Goal: Task Accomplishment & Management: Manage account settings

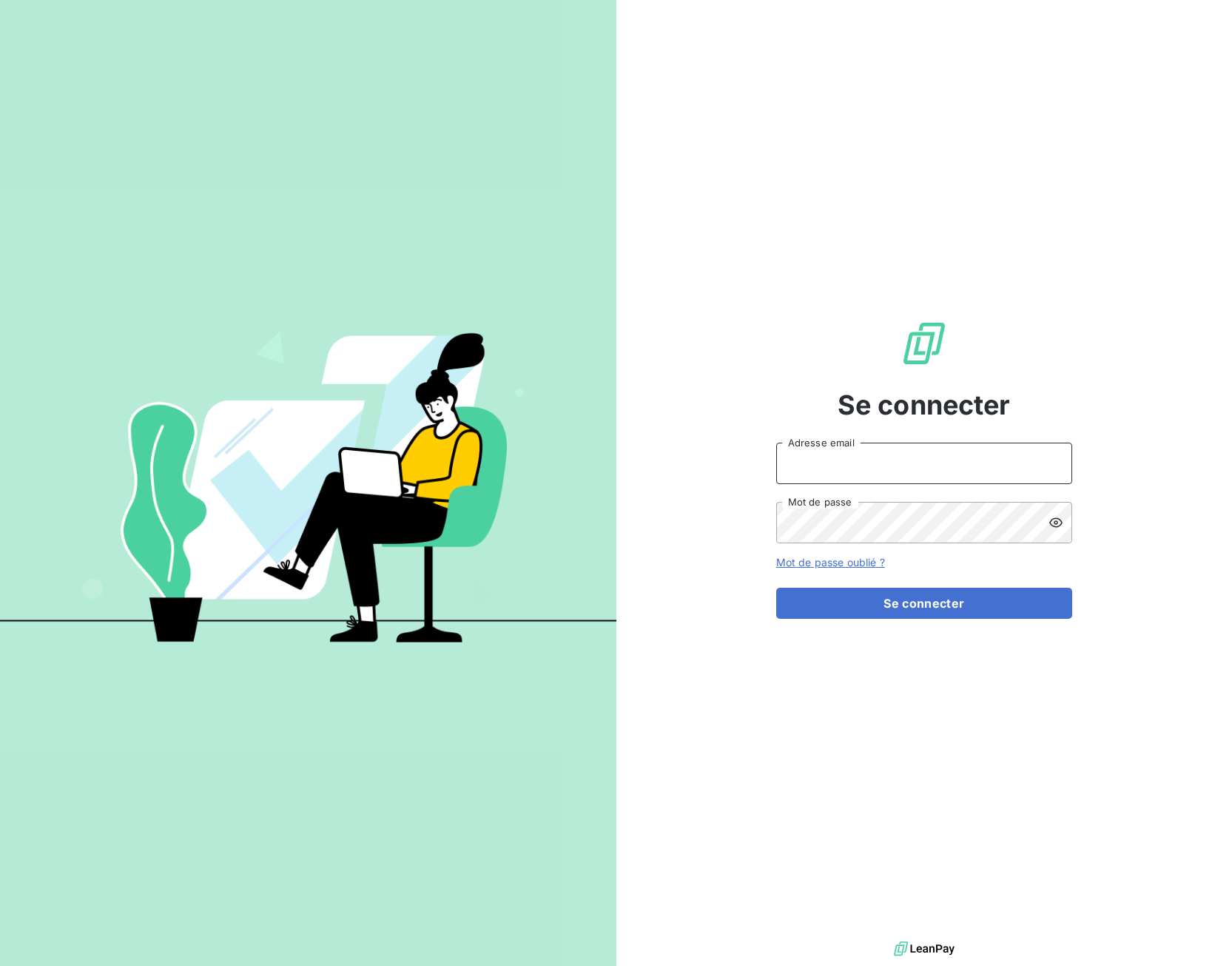
click at [901, 462] on input "Adresse email" at bounding box center [924, 463] width 296 height 41
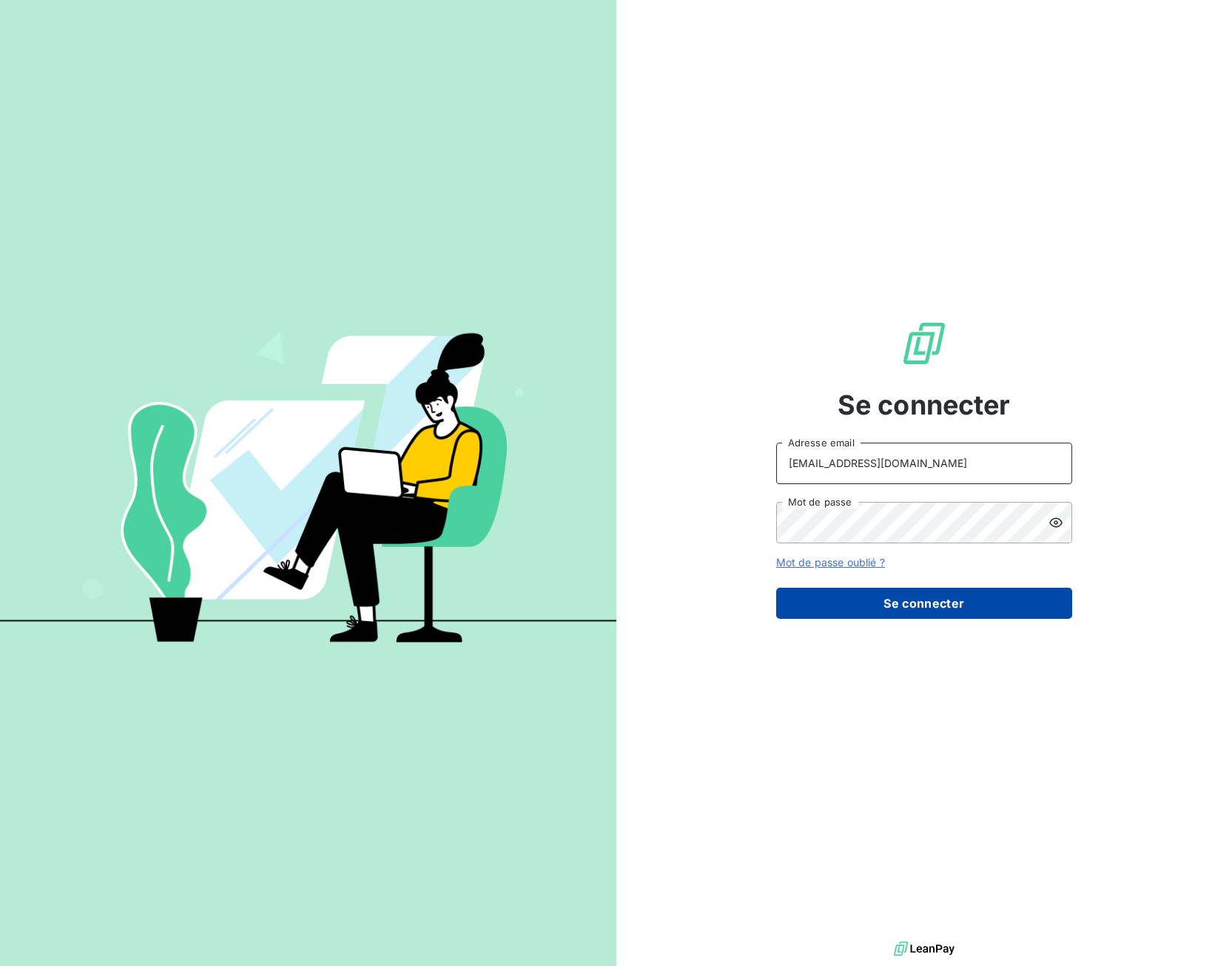
type input "[EMAIL_ADDRESS][DOMAIN_NAME]"
click at [890, 596] on button "Se connecter" at bounding box center [924, 603] width 296 height 31
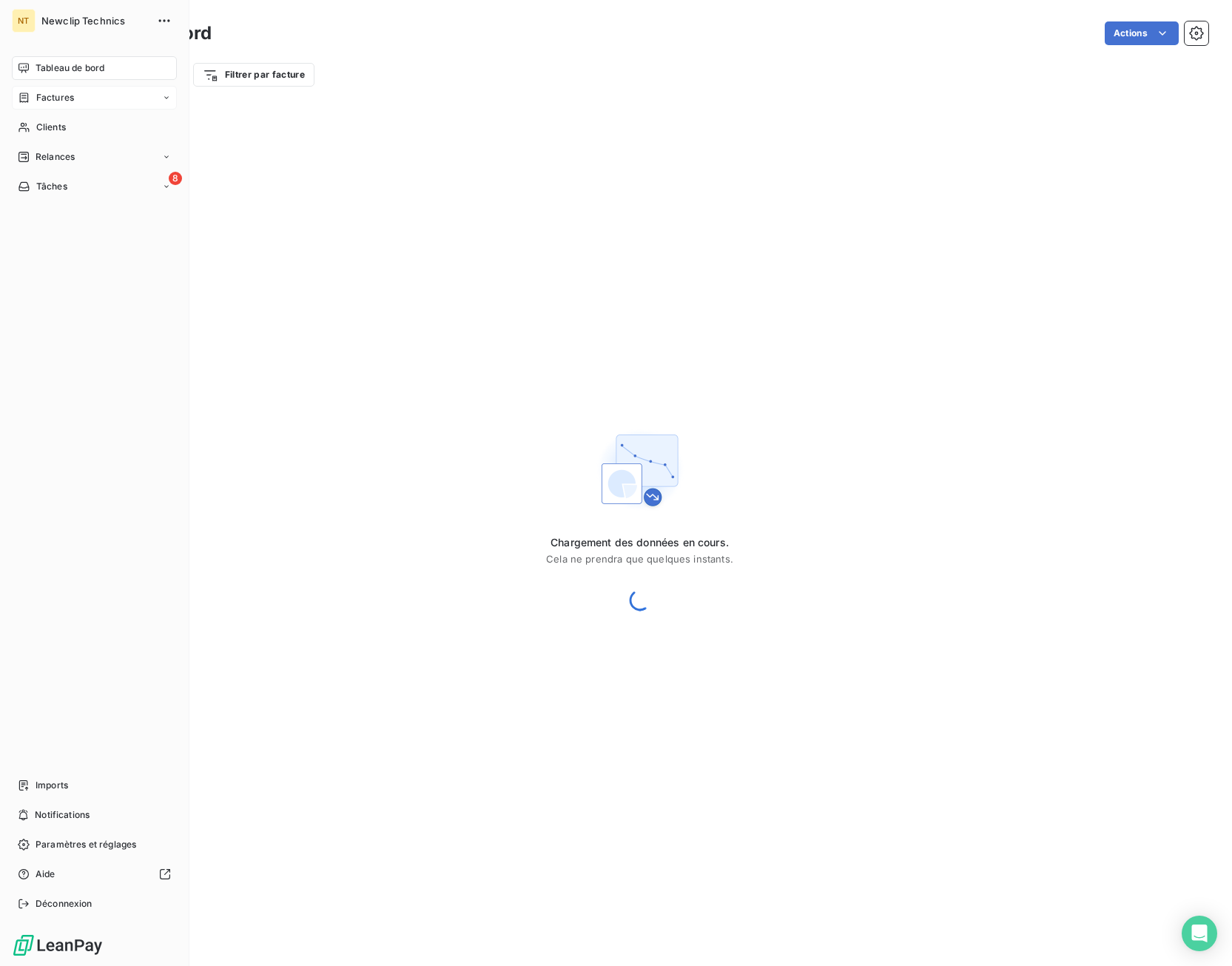
click at [63, 100] on span "Factures" at bounding box center [55, 97] width 38 height 14
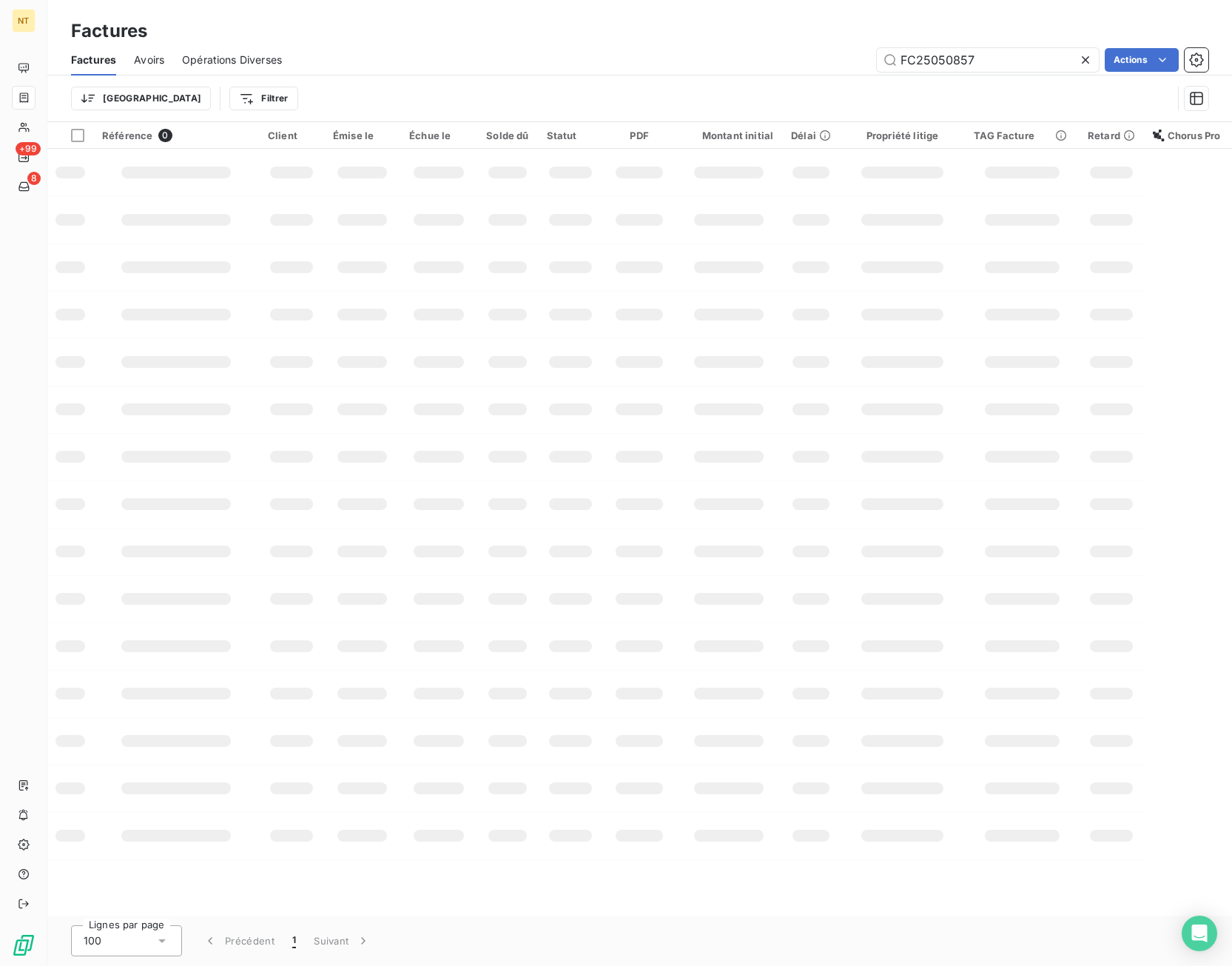
drag, startPoint x: 987, startPoint y: 62, endPoint x: 872, endPoint y: 60, distance: 115.0
click at [877, 60] on input "FC25050857" at bounding box center [988, 60] width 222 height 24
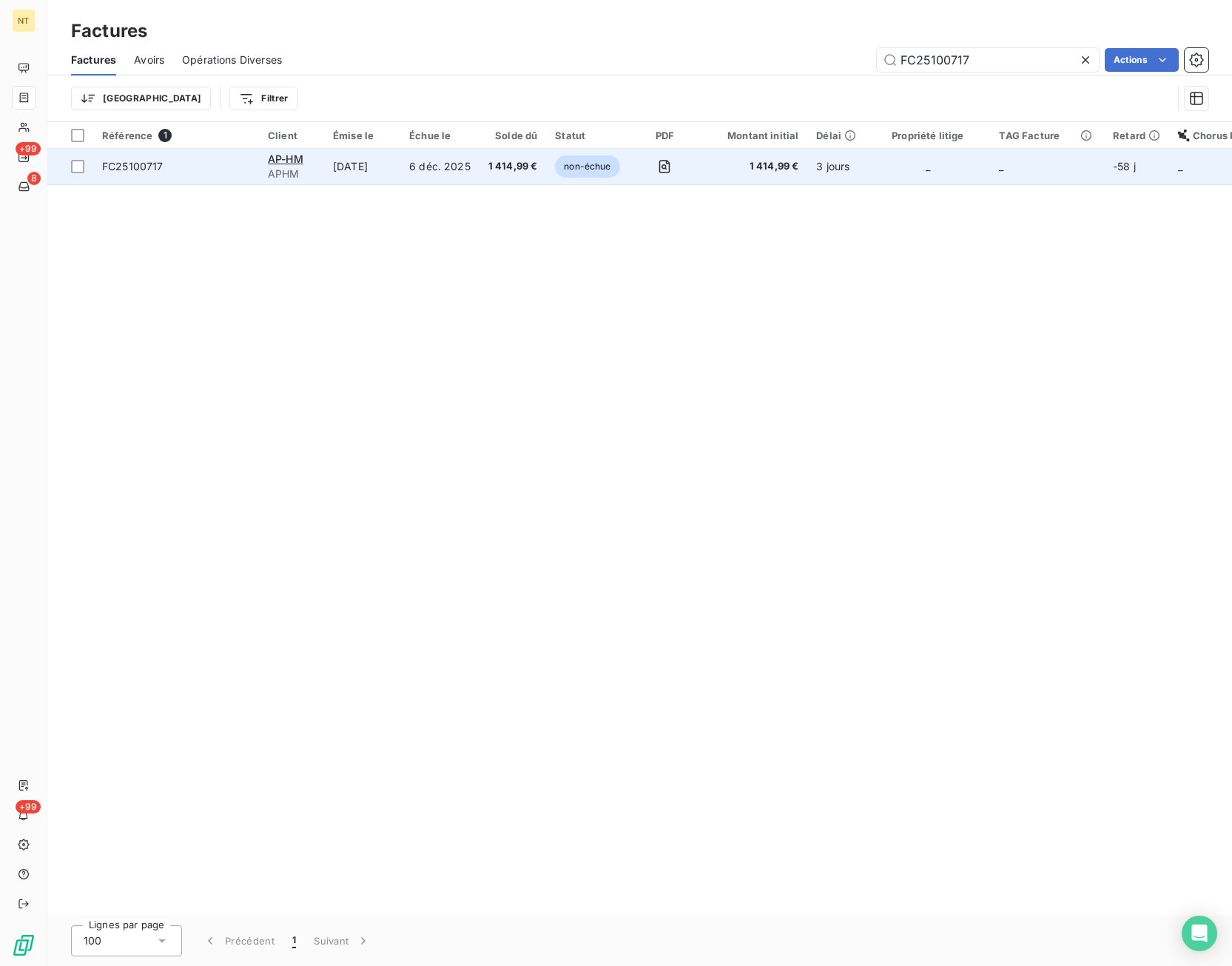
type input "FC25100717"
click at [701, 170] on td "1 414,99 €" at bounding box center [754, 166] width 106 height 36
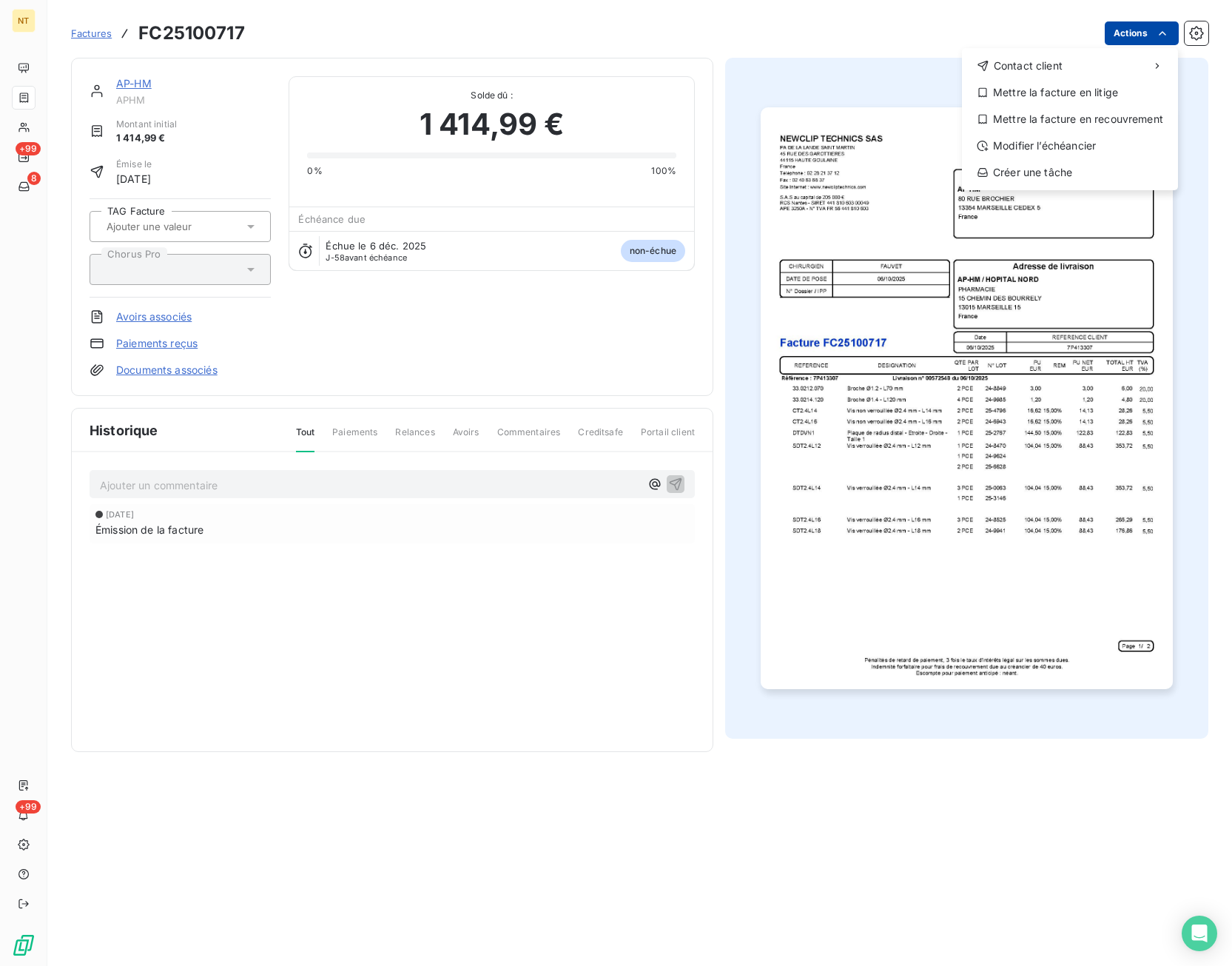
click at [1142, 38] on html "NT +99 8 +99 Factures FC25100717 Actions Contact client Mettre la facture en li…" at bounding box center [616, 483] width 1232 height 966
click at [1128, 88] on div "Mettre la facture en litige" at bounding box center [1070, 93] width 205 height 24
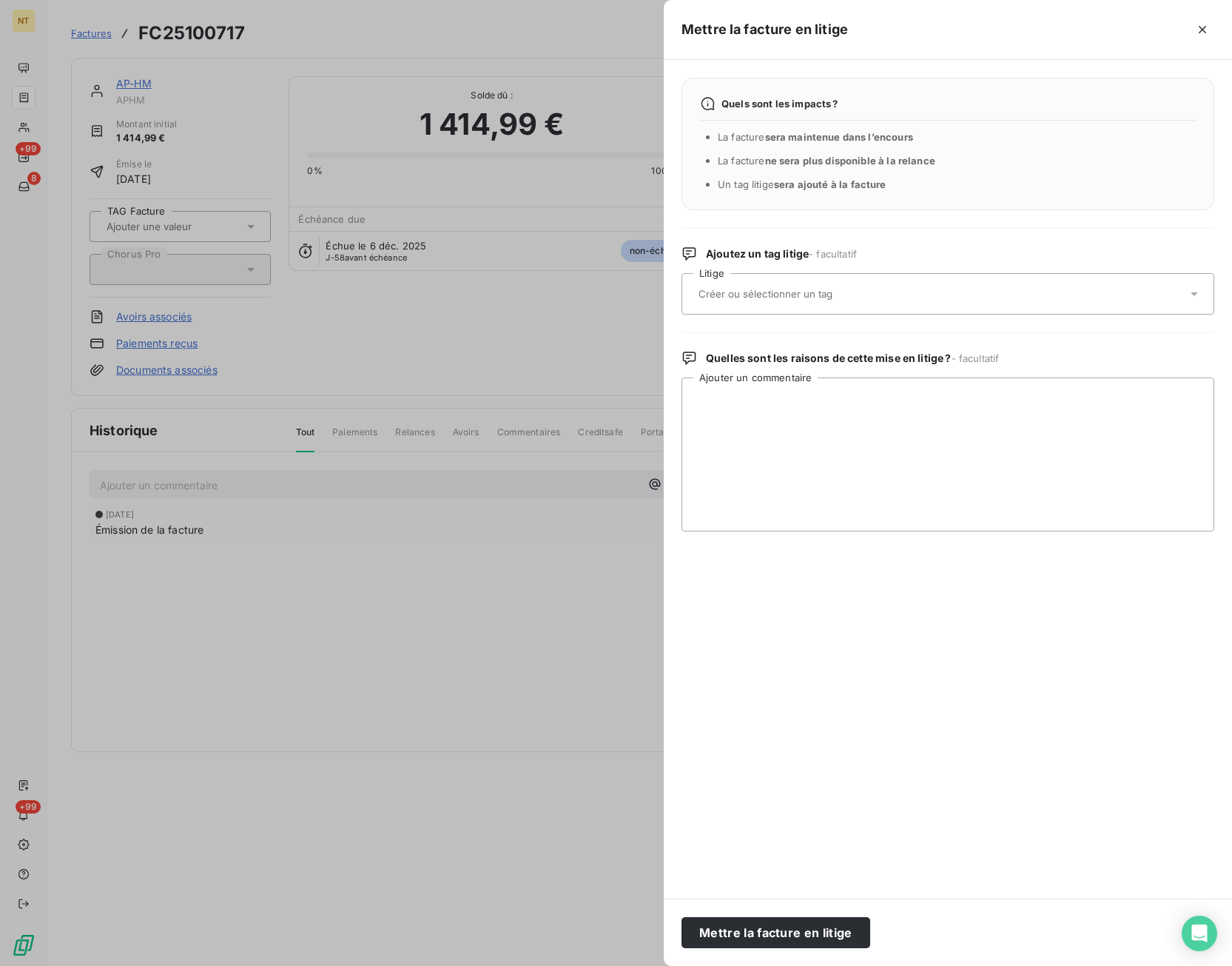
click at [815, 278] on div at bounding box center [948, 293] width 533 height 41
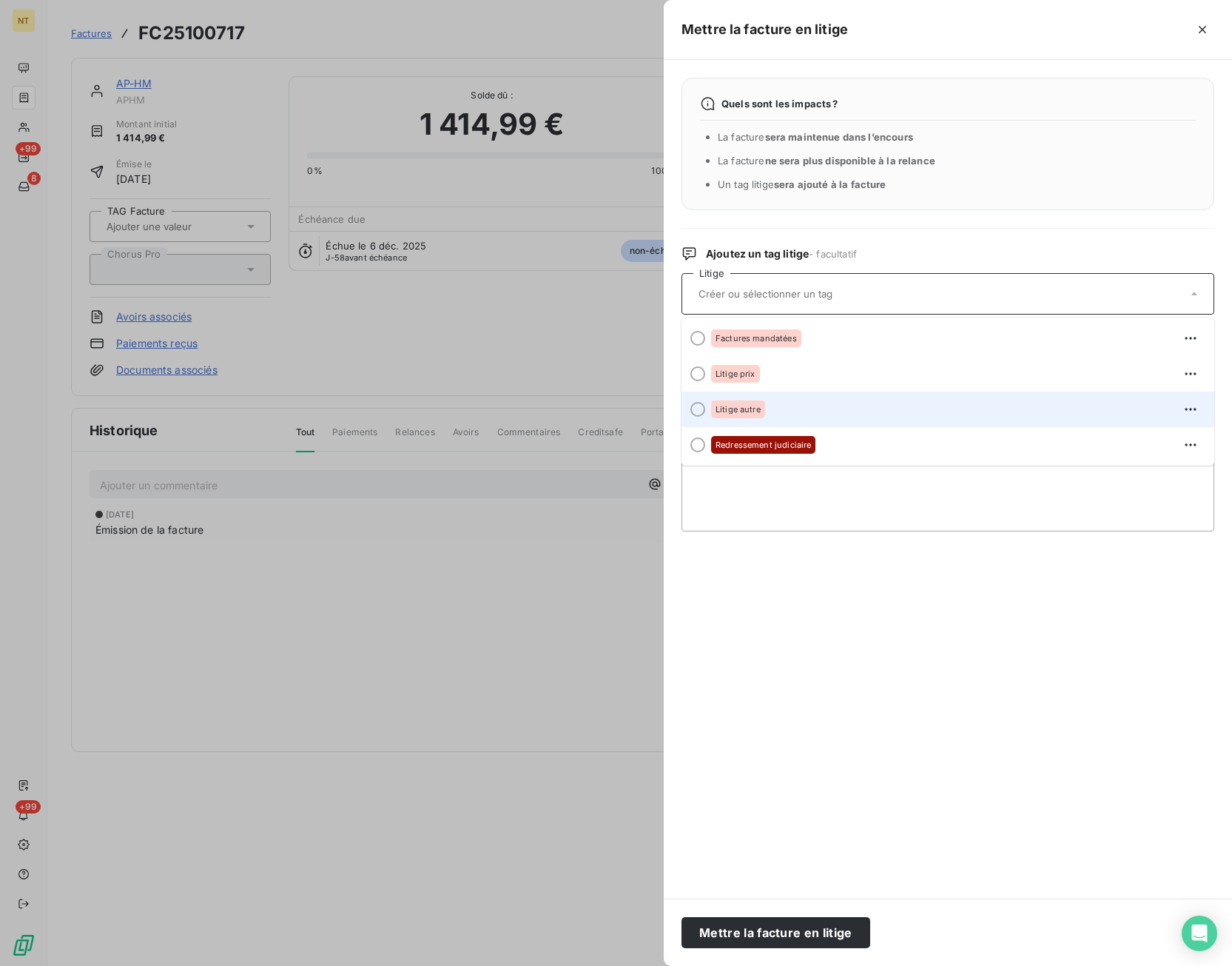
click at [812, 402] on div "Litige autre" at bounding box center [956, 409] width 491 height 24
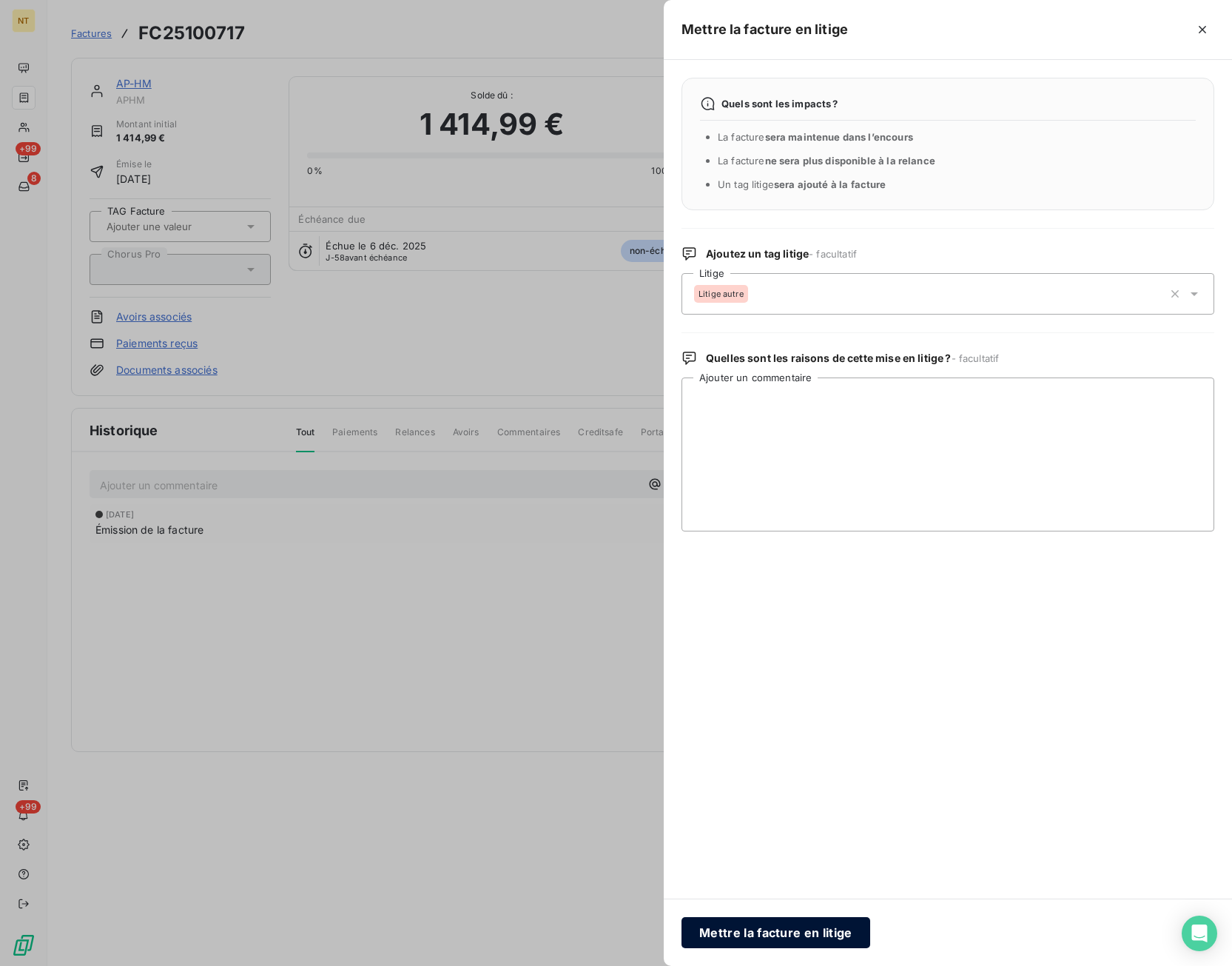
click at [837, 929] on button "Mettre la facture en litige" at bounding box center [777, 933] width 189 height 31
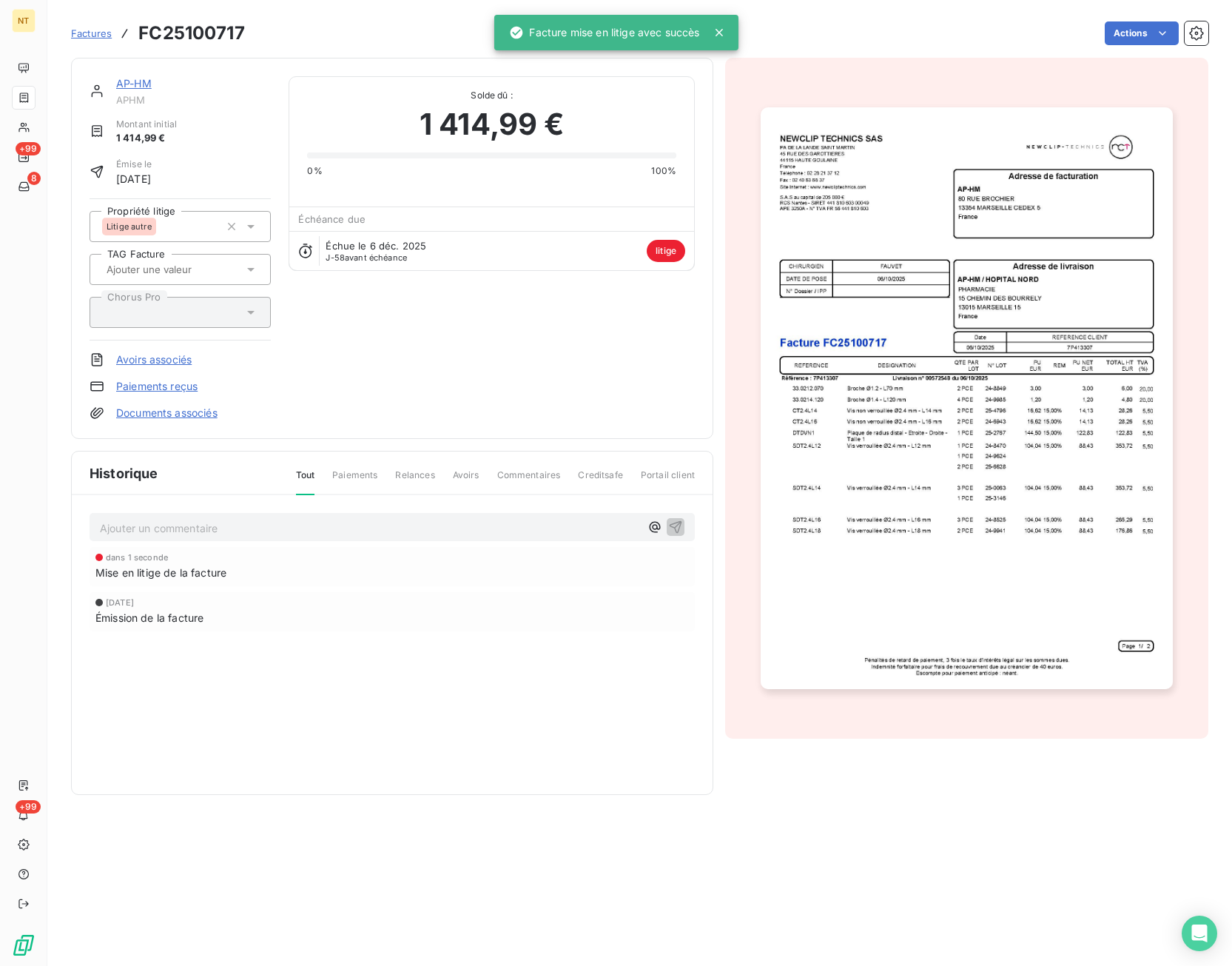
click at [327, 538] on div "Ajouter un commentaire ﻿" at bounding box center [393, 528] width 606 height 29
click at [322, 532] on p "Ajouter un commentaire ﻿" at bounding box center [370, 528] width 540 height 18
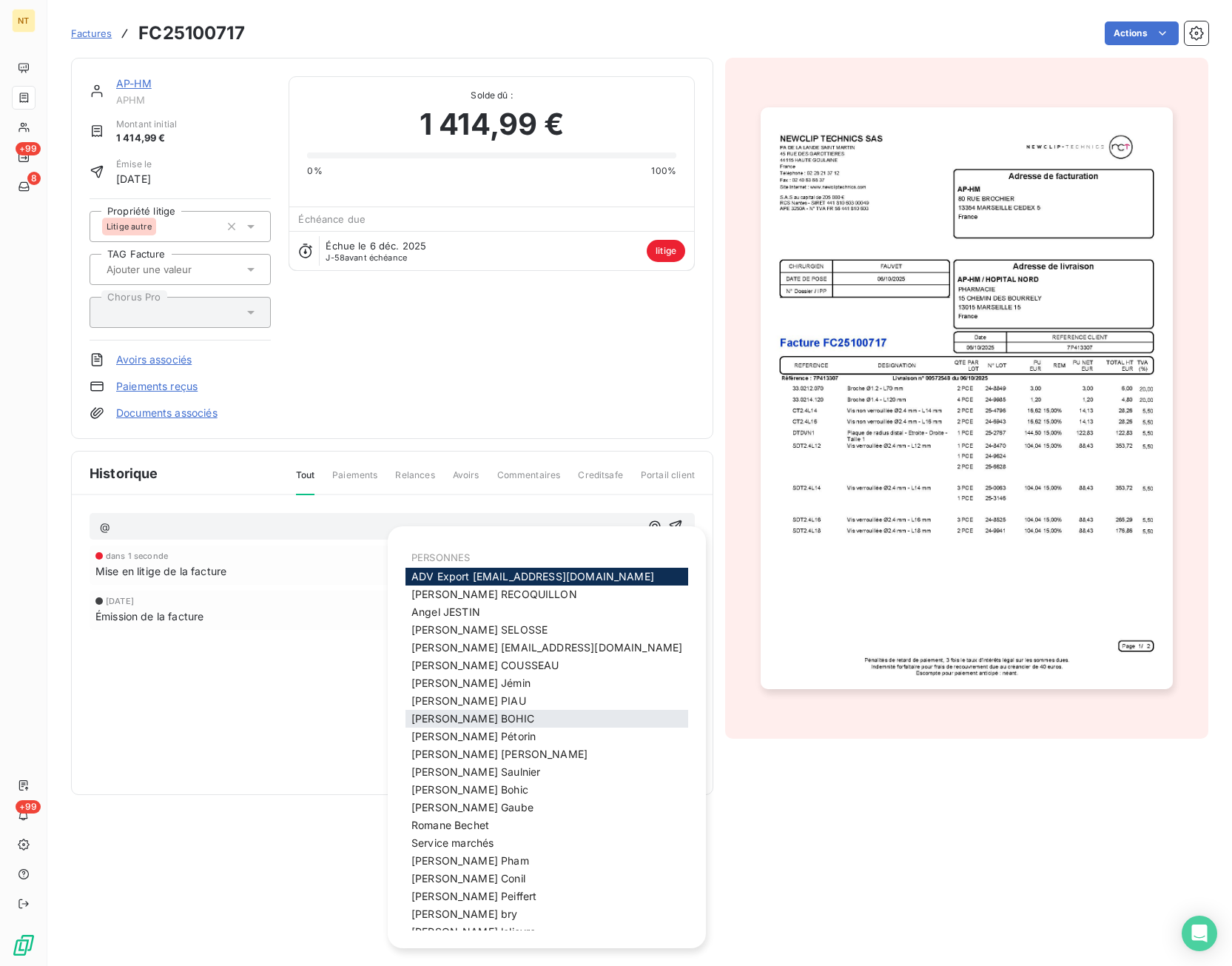
click at [473, 720] on div "[PERSON_NAME]" at bounding box center [546, 719] width 283 height 17
click at [474, 719] on div "[PERSON_NAME]" at bounding box center [546, 719] width 283 height 17
click at [427, 717] on span "[PERSON_NAME]" at bounding box center [473, 718] width 123 height 13
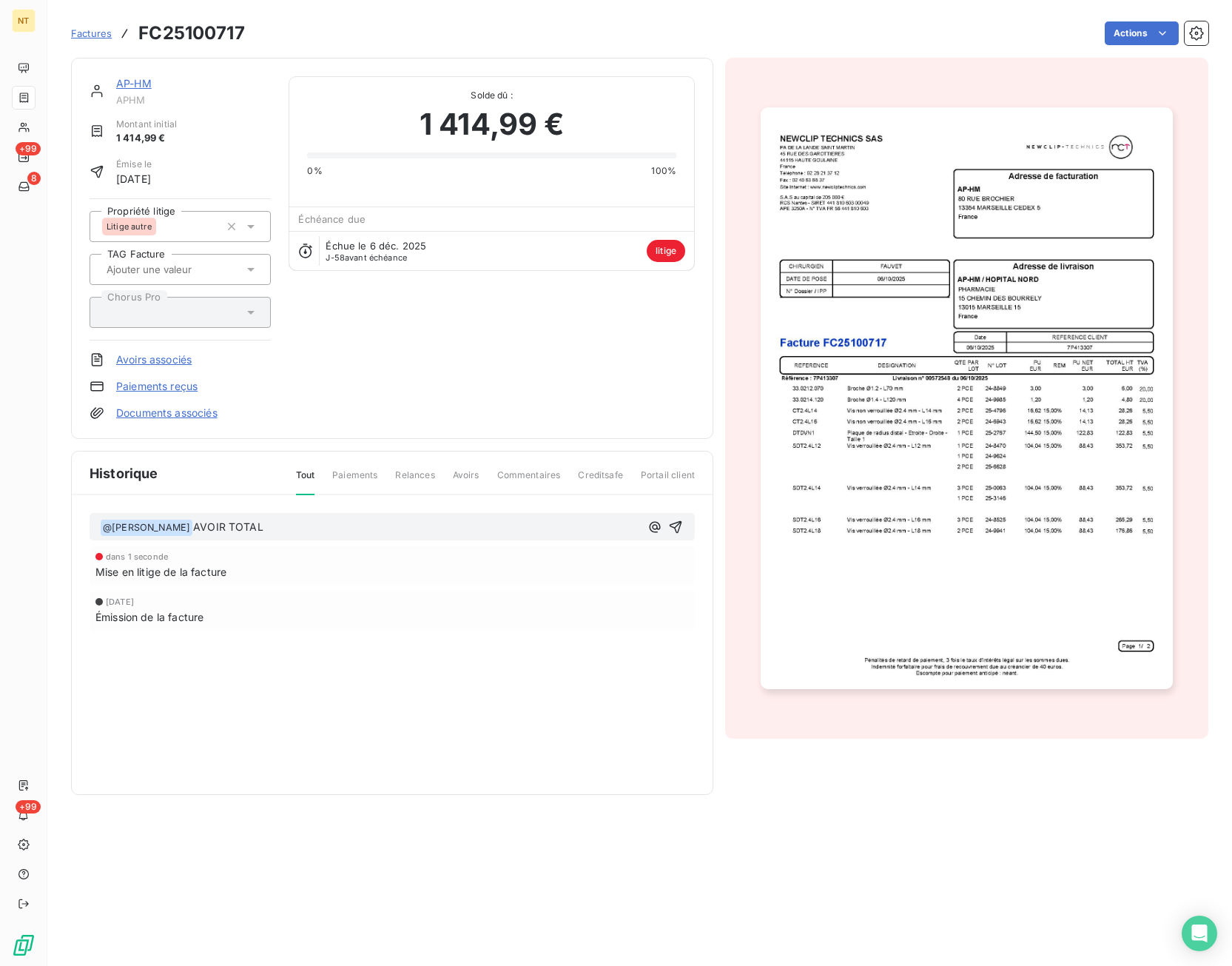
click at [282, 529] on p "﻿ @ [PERSON_NAME] ﻿ AVOIR TOTAL" at bounding box center [370, 528] width 540 height 17
click at [375, 516] on div "﻿ @ [PERSON_NAME] ﻿ AVOIR TOTAL FC25101230" at bounding box center [393, 527] width 606 height 28
click at [373, 524] on p "﻿ @ [PERSON_NAME] ﻿ AVOIR TOTAL FC25101230" at bounding box center [370, 528] width 540 height 17
click at [677, 524] on icon "button" at bounding box center [675, 526] width 13 height 13
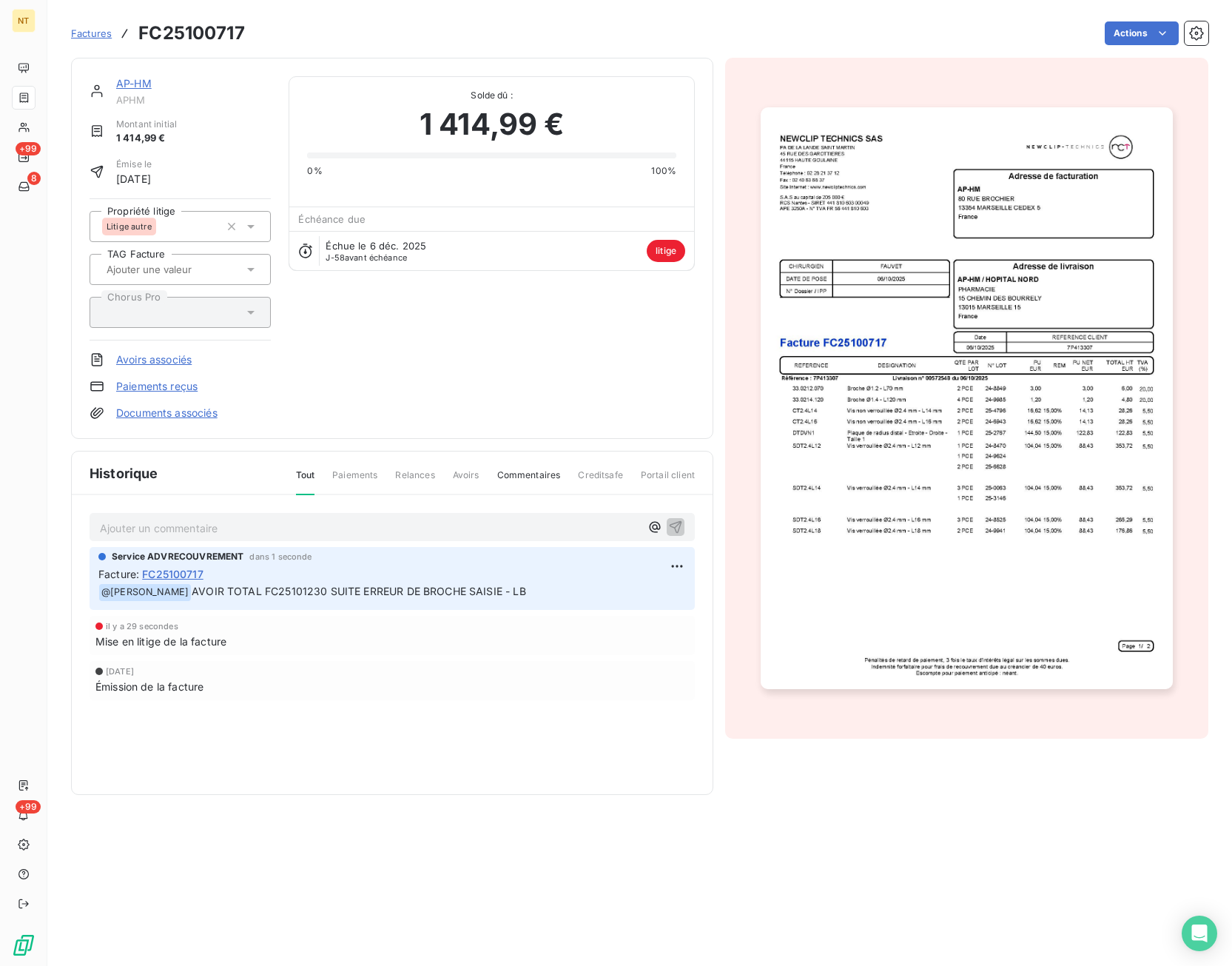
click at [101, 30] on span "Factures" at bounding box center [92, 33] width 41 height 12
